Goal: Find specific page/section: Find specific page/section

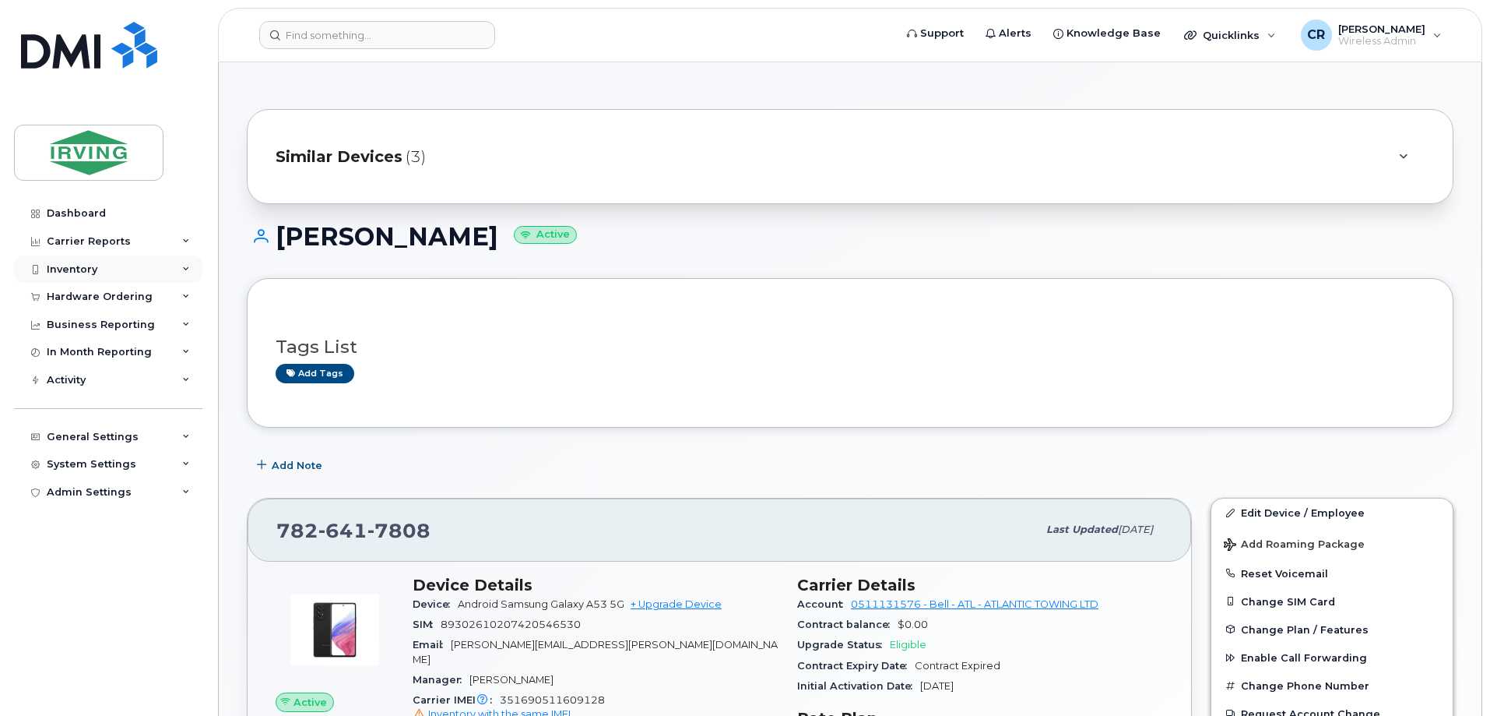
click at [69, 269] on div "Inventory" at bounding box center [72, 269] width 51 height 12
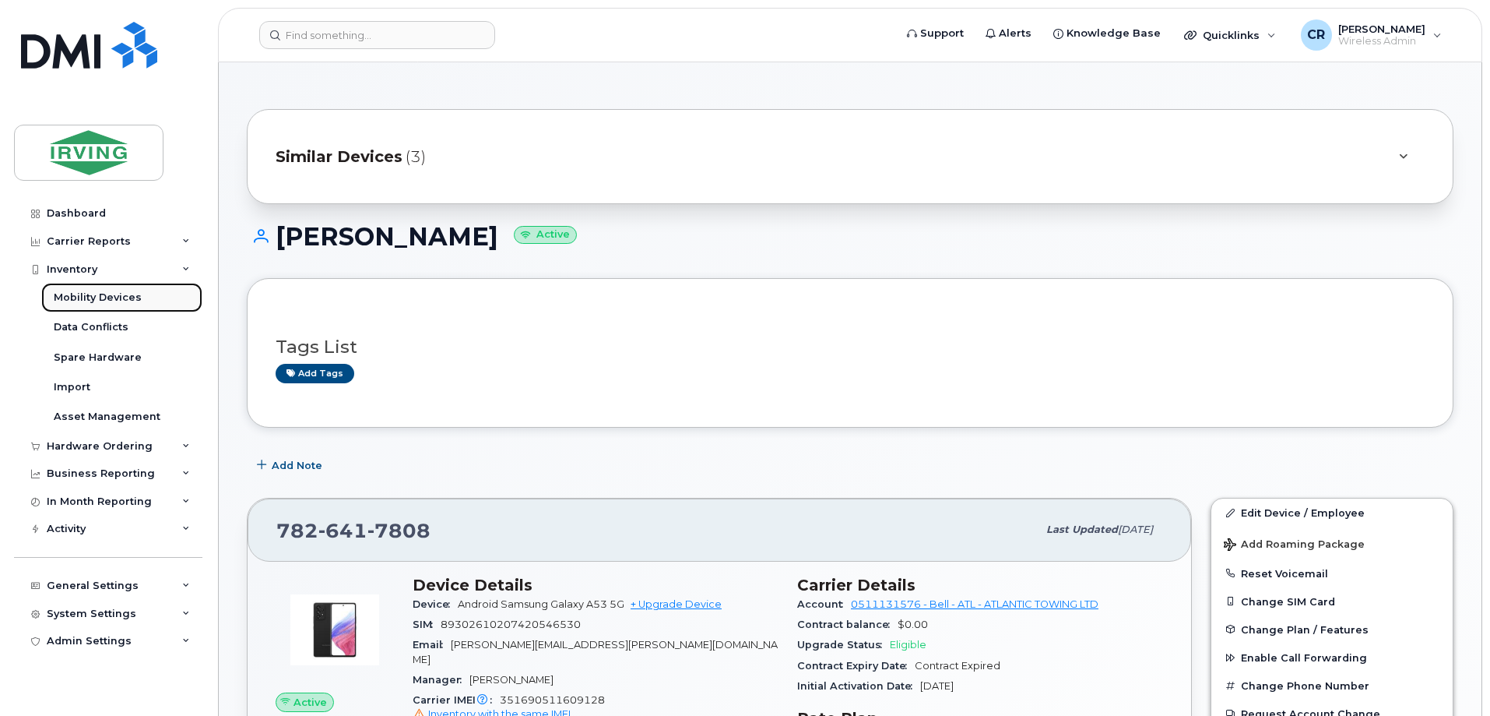
click at [80, 300] on div "Mobility Devices" at bounding box center [98, 297] width 88 height 14
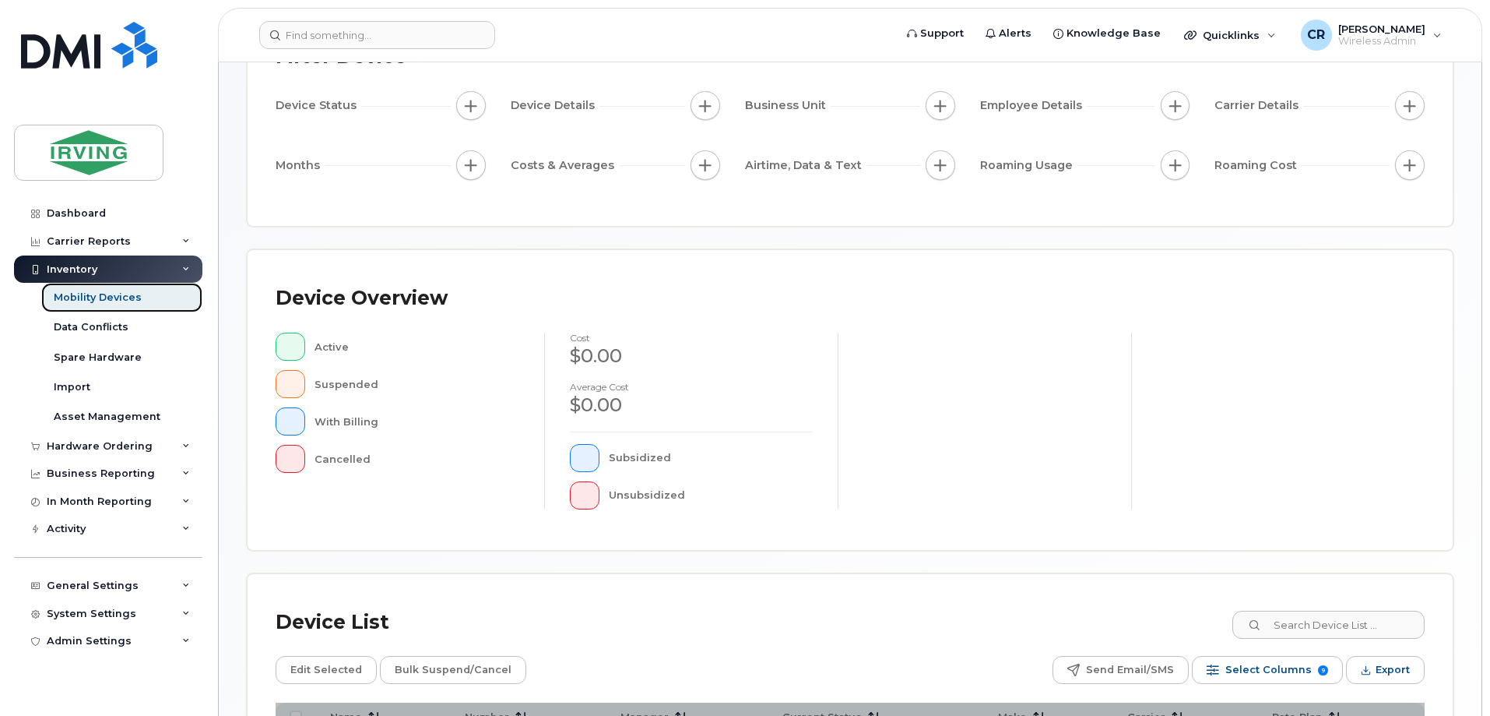
scroll to position [311, 0]
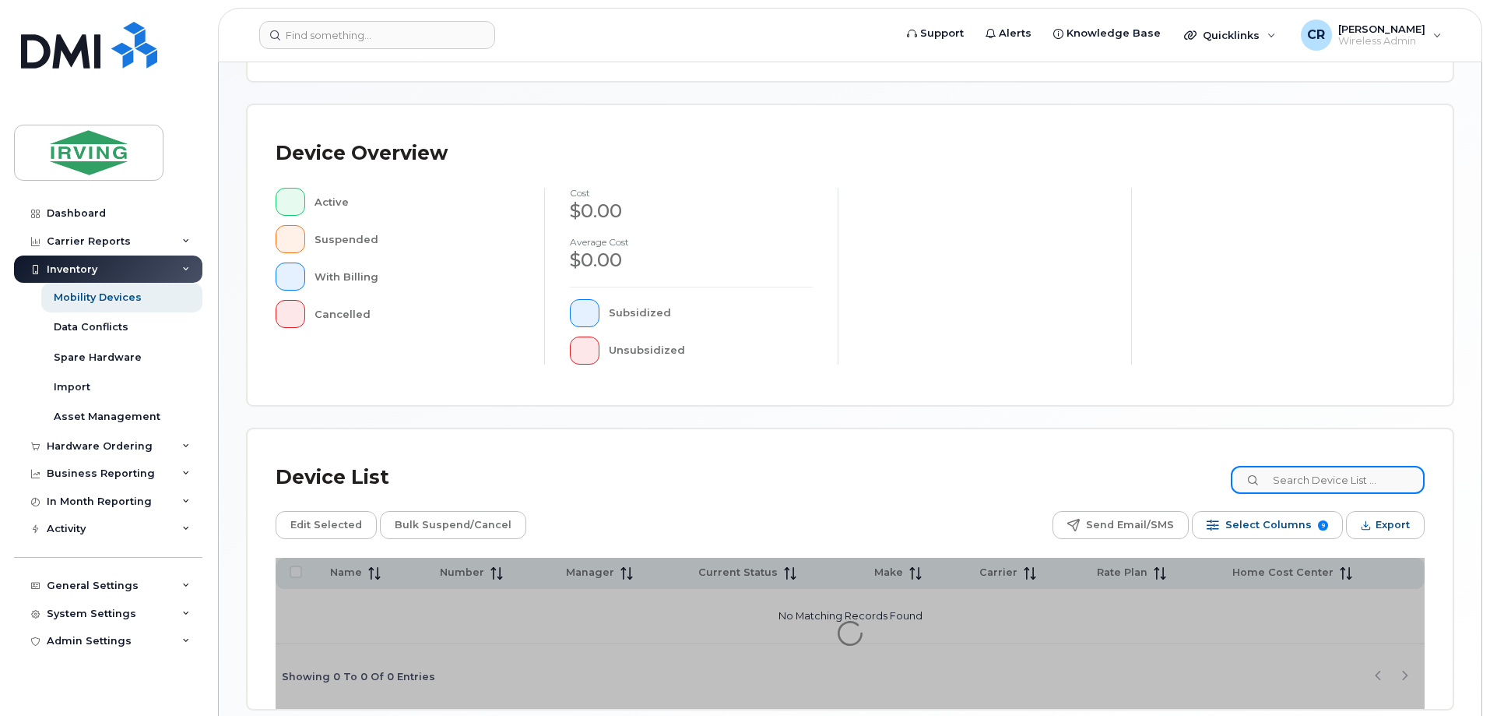
click at [1317, 479] on input at bounding box center [1328, 480] width 194 height 28
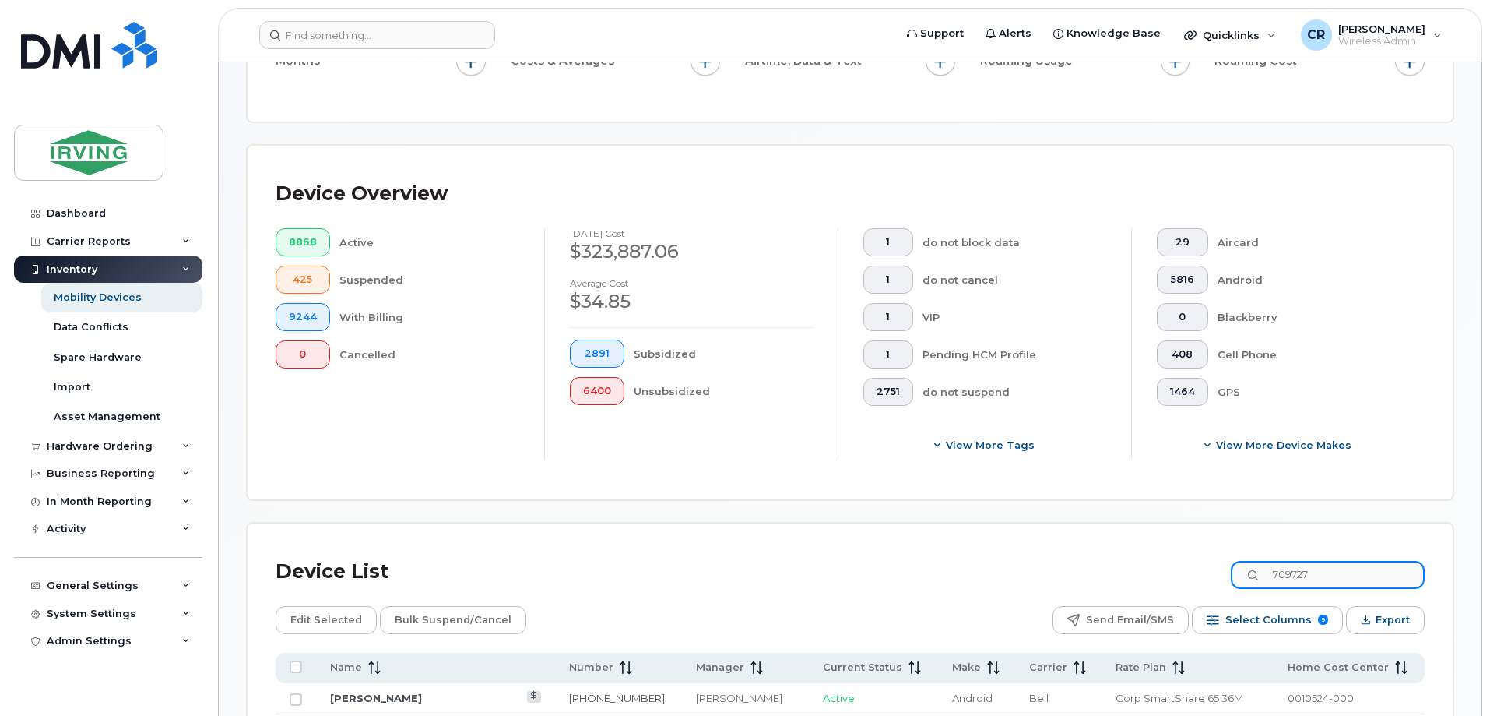
scroll to position [340, 0]
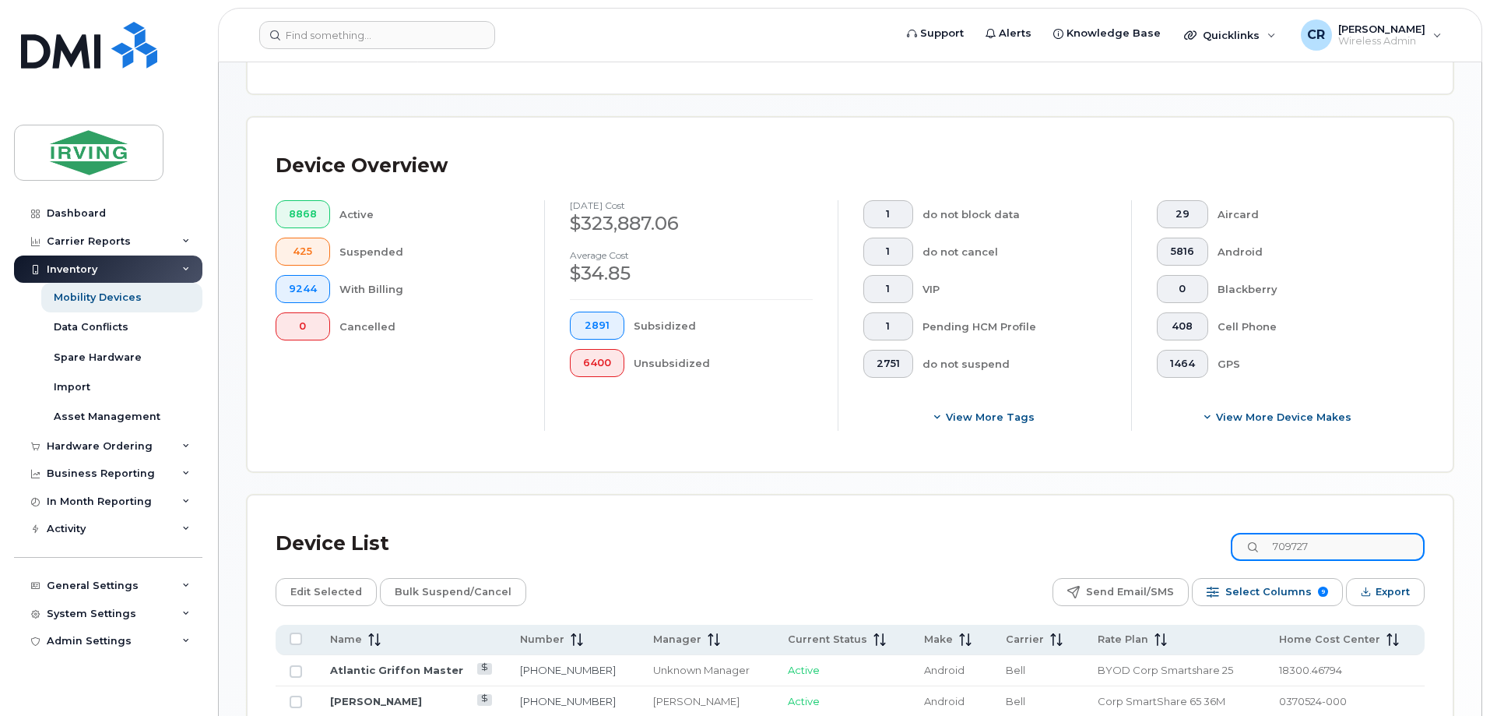
click at [1347, 533] on input "709727" at bounding box center [1328, 547] width 194 height 28
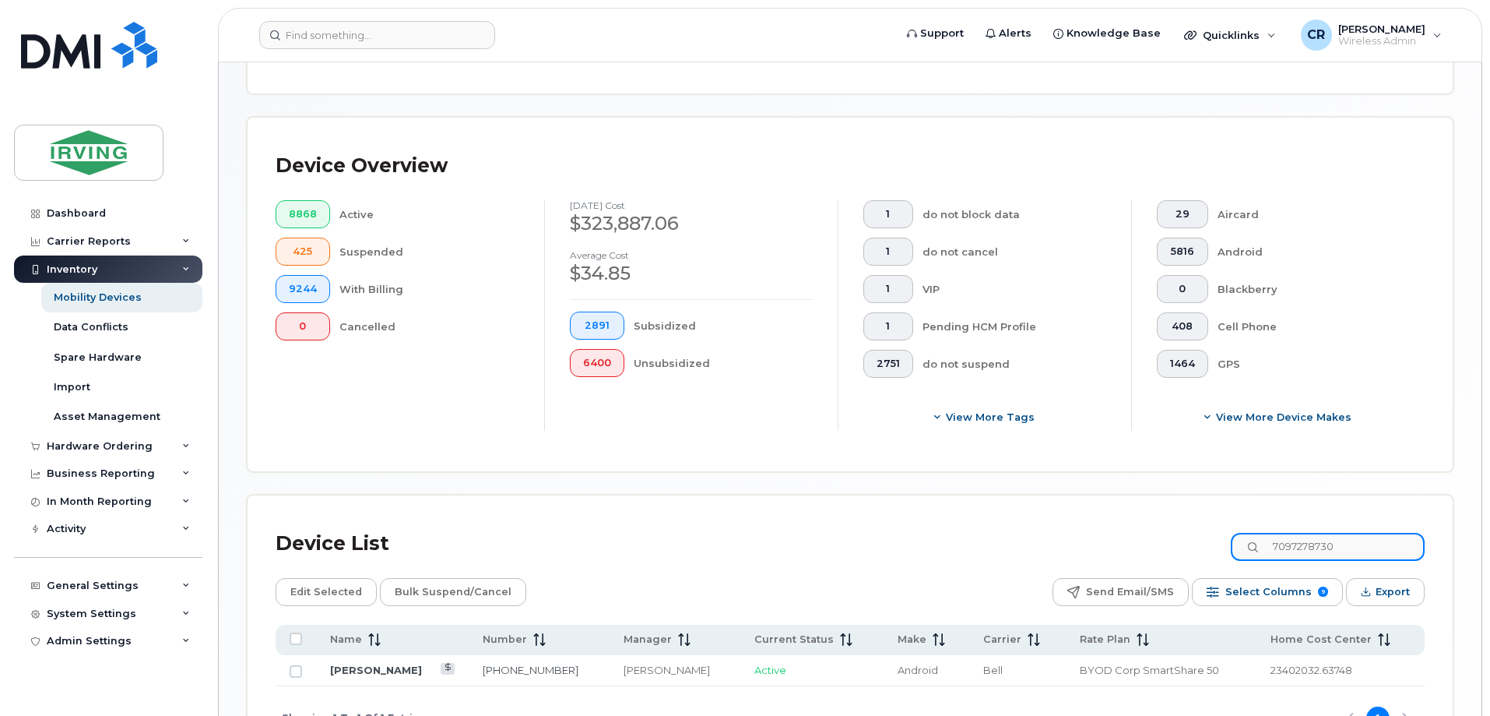
drag, startPoint x: 1360, startPoint y: 536, endPoint x: 936, endPoint y: 542, distance: 423.7
click at [936, 542] on div "Device List 7097278730" at bounding box center [850, 543] width 1149 height 40
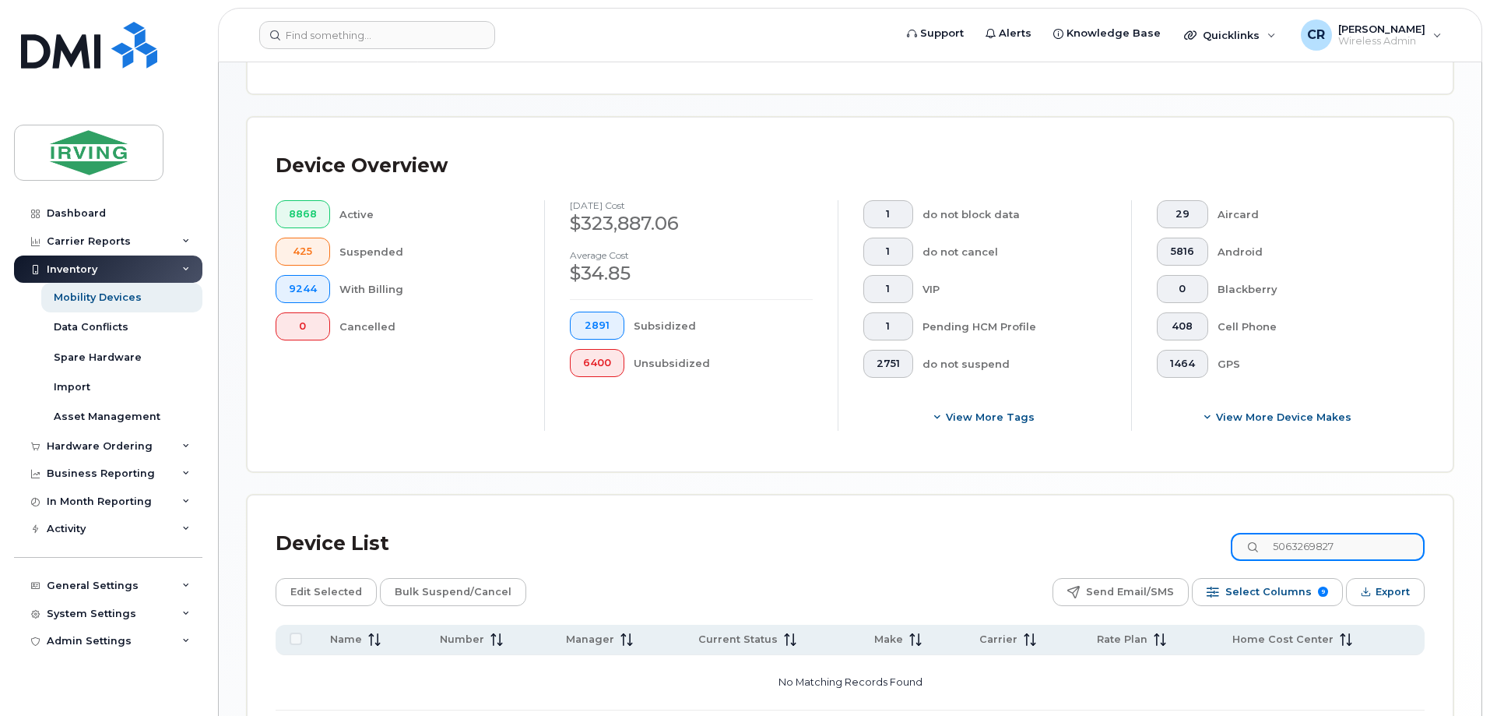
drag, startPoint x: 1360, startPoint y: 529, endPoint x: 1052, endPoint y: 530, distance: 308.4
click at [1052, 530] on div "Device List 5063269827" at bounding box center [850, 543] width 1149 height 40
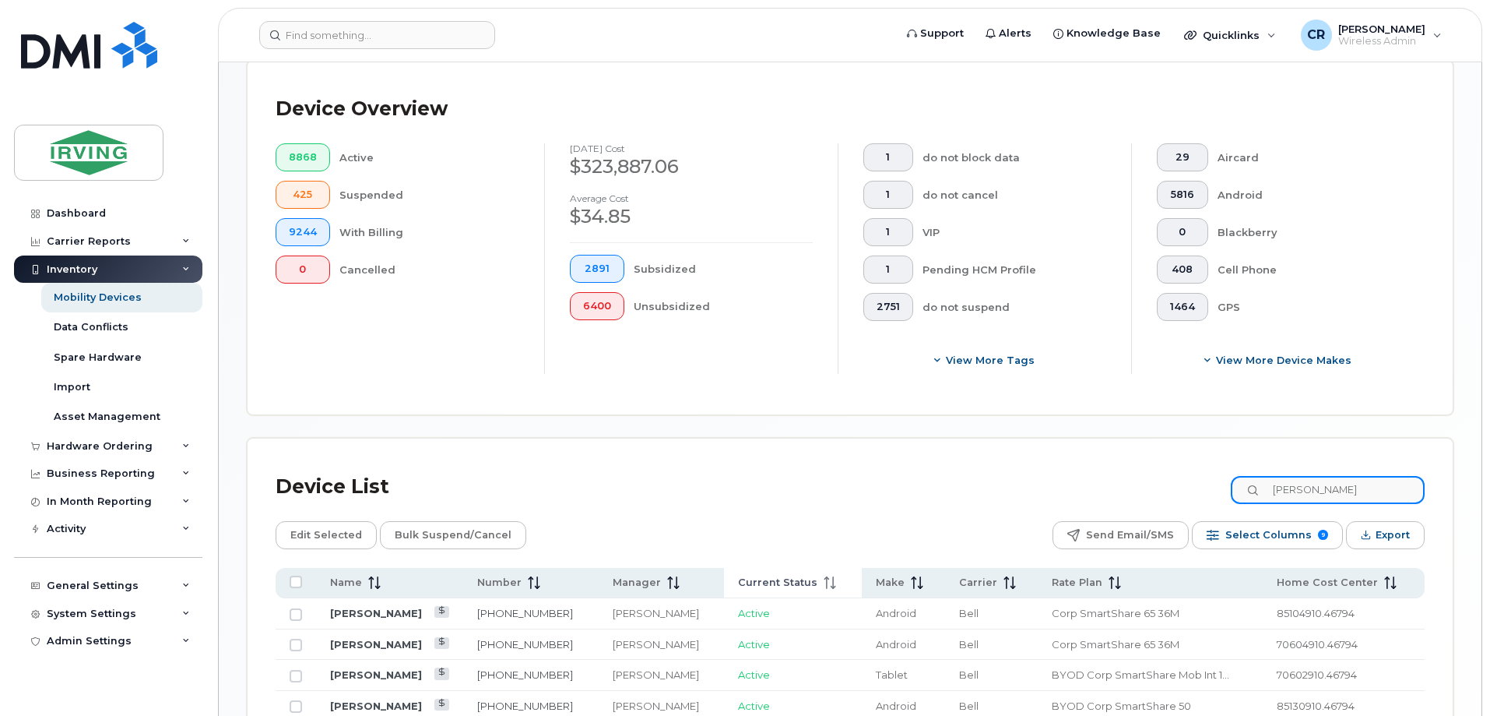
scroll to position [495, 0]
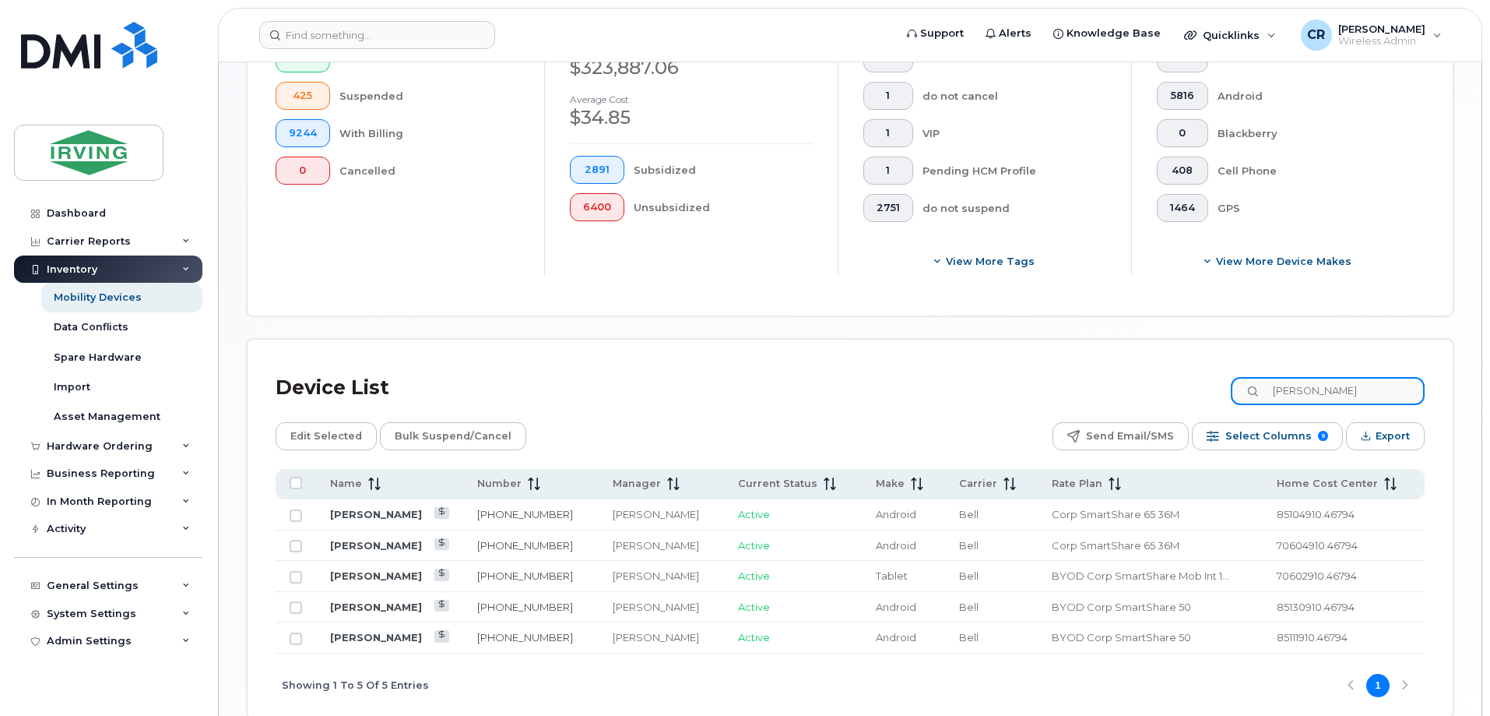
type input "dionne"
click at [371, 508] on link "[PERSON_NAME]" at bounding box center [376, 514] width 92 height 12
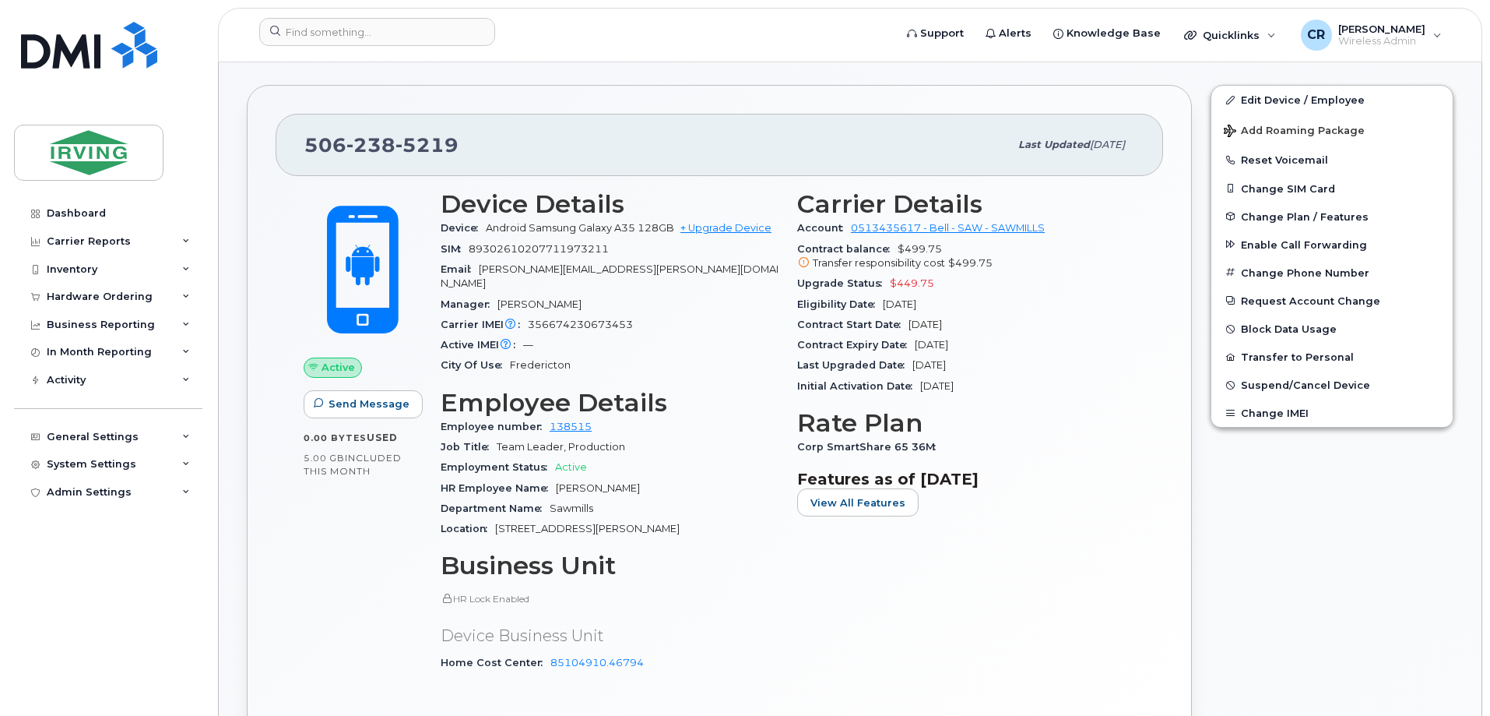
scroll to position [156, 0]
